Goal: Task Accomplishment & Management: Complete application form

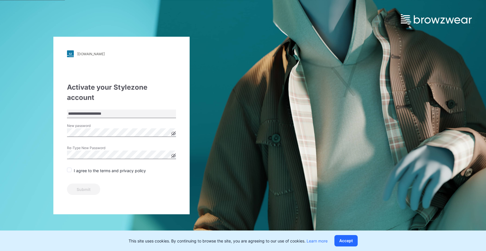
click at [69, 167] on span at bounding box center [69, 169] width 5 height 5
click at [174, 133] on icon at bounding box center [173, 133] width 1 height 1
click at [174, 153] on icon at bounding box center [173, 155] width 5 height 5
click at [349, 239] on button "Accept" at bounding box center [346, 240] width 23 height 11
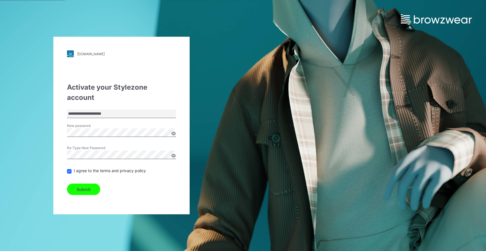
click at [86, 183] on button "Submit" at bounding box center [83, 188] width 33 height 11
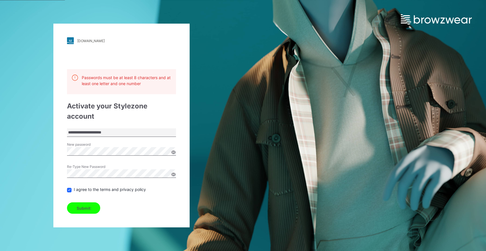
click at [206, 161] on div "**********" at bounding box center [121, 125] width 243 height 251
click at [82, 203] on button "Submit" at bounding box center [83, 207] width 33 height 11
click at [80, 204] on button "Submit" at bounding box center [83, 207] width 33 height 11
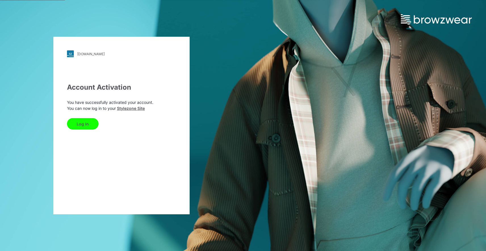
click at [85, 122] on button "Log In" at bounding box center [83, 123] width 32 height 11
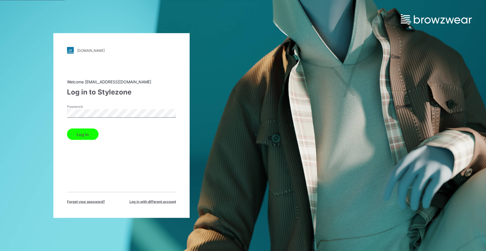
click at [67, 128] on button "Log in" at bounding box center [83, 133] width 32 height 11
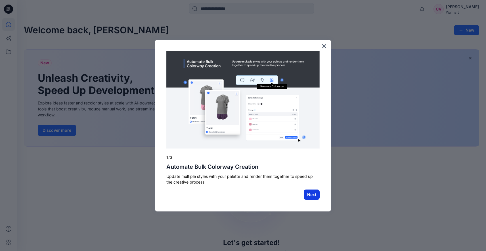
click at [310, 193] on button "Next" at bounding box center [312, 194] width 16 height 10
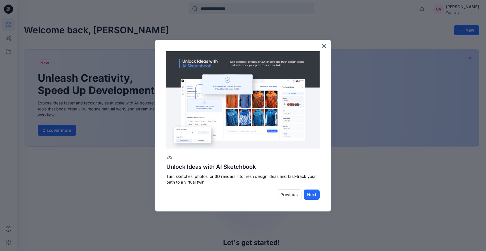
click at [310, 193] on button "Next" at bounding box center [312, 194] width 16 height 10
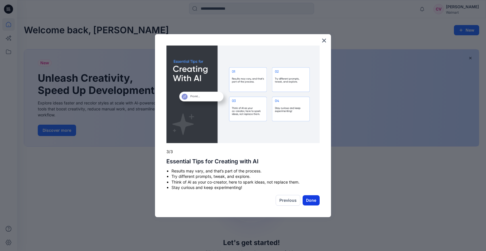
click at [310, 198] on button "Done" at bounding box center [311, 200] width 17 height 10
